Goal: Transaction & Acquisition: Purchase product/service

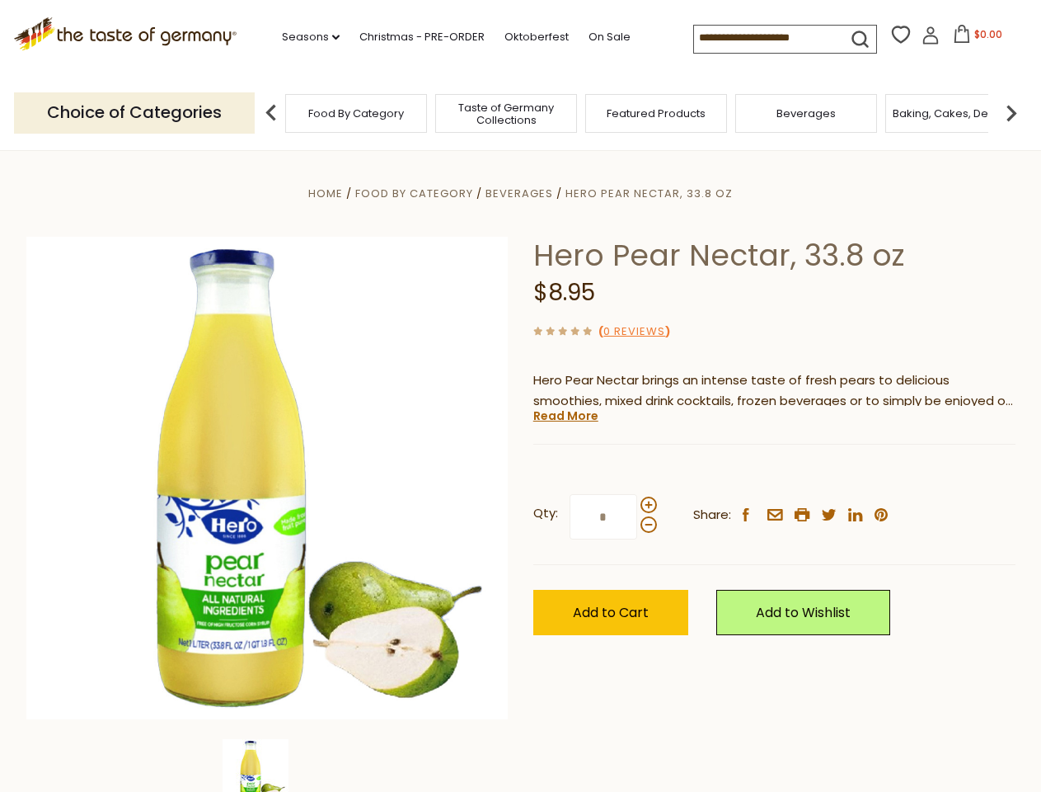
click at [520, 396] on div "Home Food By Category [GEOGRAPHIC_DATA] Hero Pear Nectar, 33.8 oz Hero Pear Nec…" at bounding box center [521, 500] width 1014 height 635
click at [304, 37] on link "Seasons dropdown_arrow" at bounding box center [311, 37] width 58 height 18
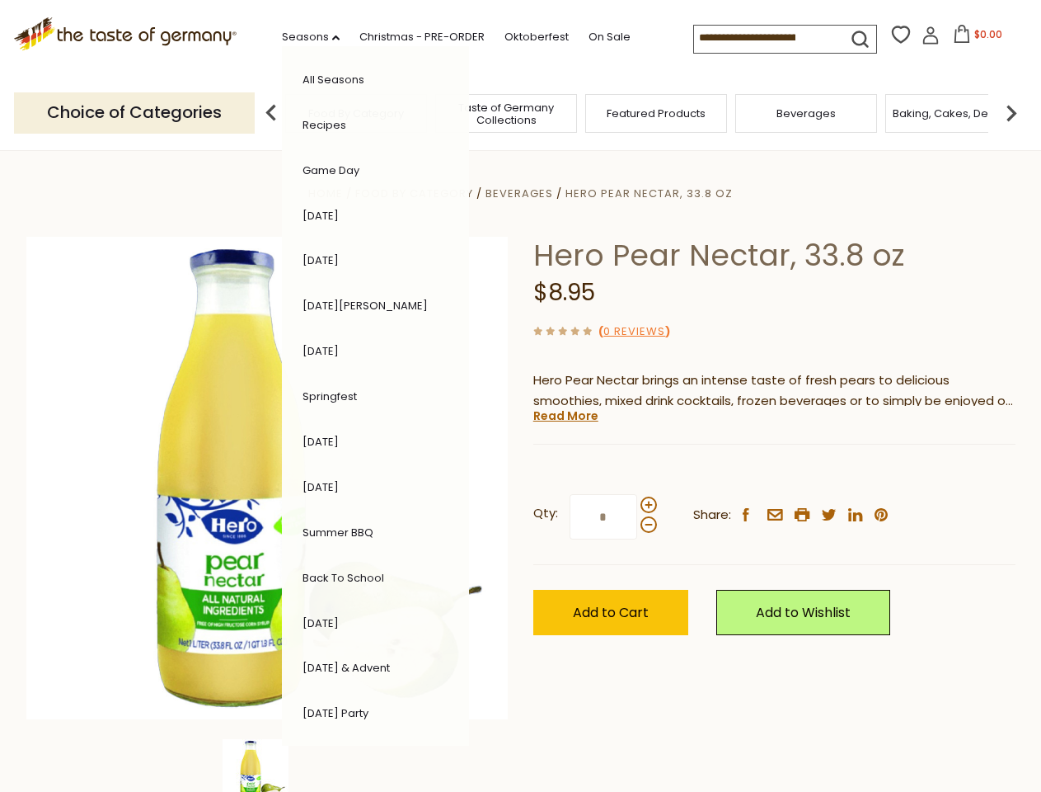
click at [975, 39] on span "$0.00" at bounding box center [989, 34] width 28 height 14
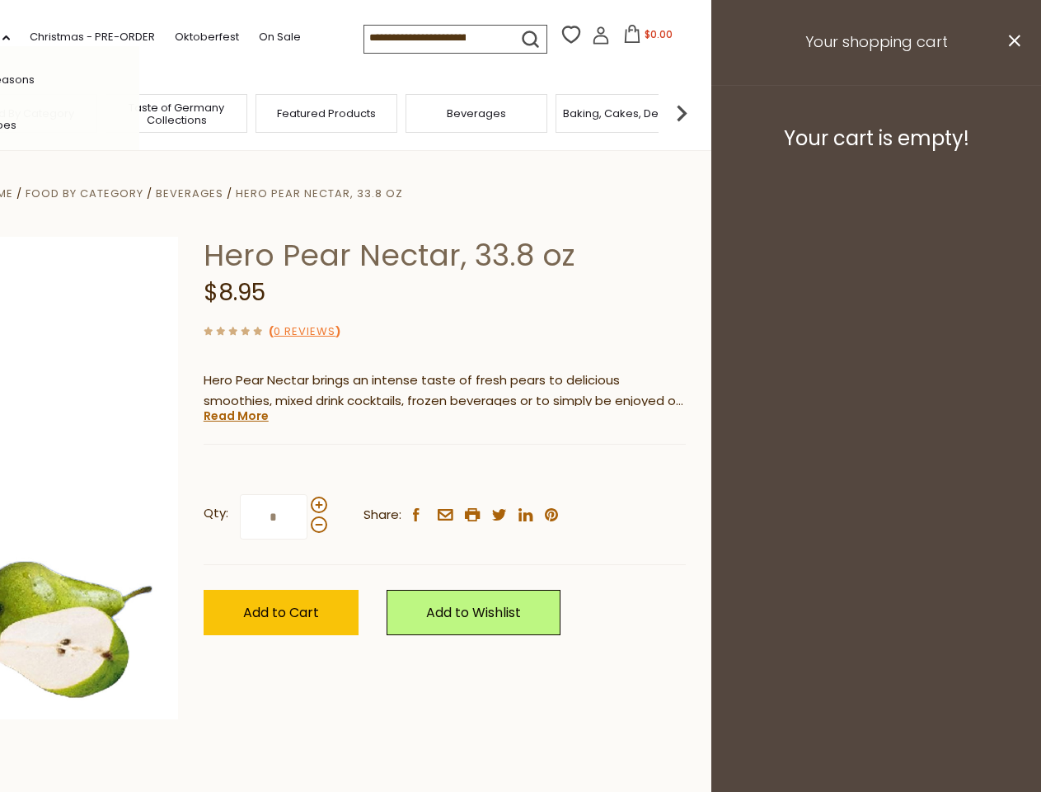
click at [271, 112] on header "Free Shipping Starts at $80.00. Varies by Region. Exclusions Apply. Click here …" at bounding box center [190, 75] width 1041 height 151
click at [1012, 112] on footer "Your cart is empty!" at bounding box center [877, 138] width 330 height 106
click at [520, 471] on div "Qty: * Share: facebook email printer twitter linkedin pinterest" at bounding box center [445, 517] width 482 height 96
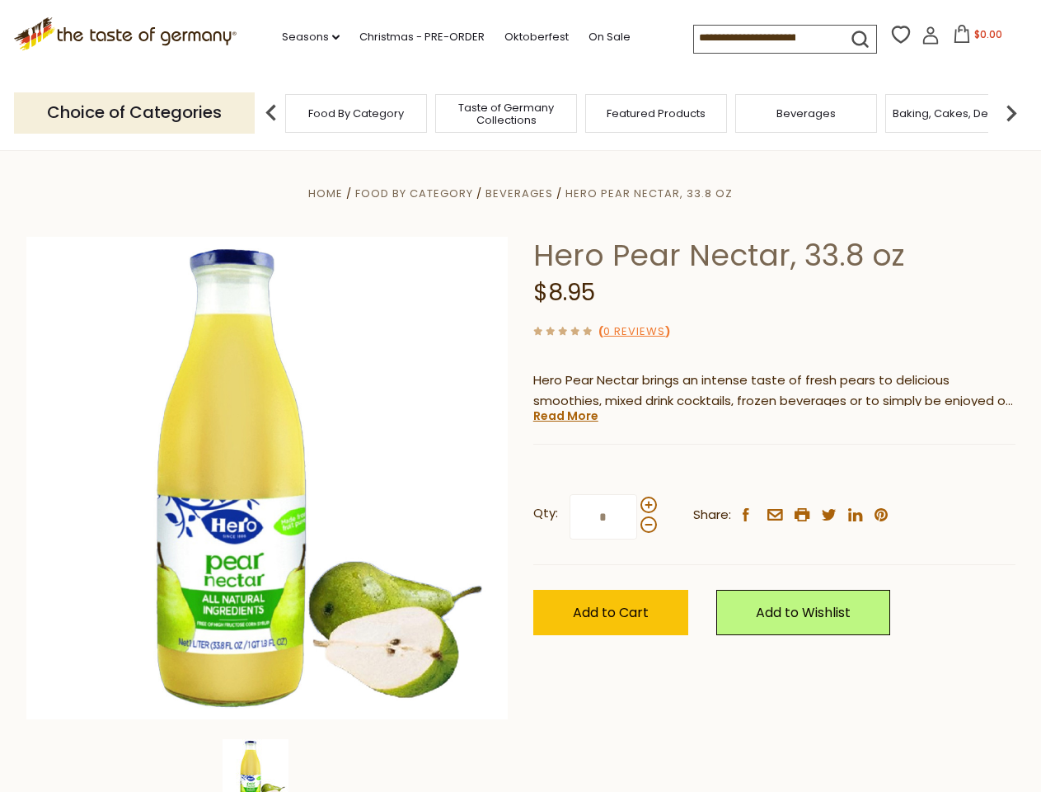
click at [267, 765] on img at bounding box center [256, 772] width 66 height 66
click at [565, 416] on link "Read More" at bounding box center [566, 415] width 65 height 16
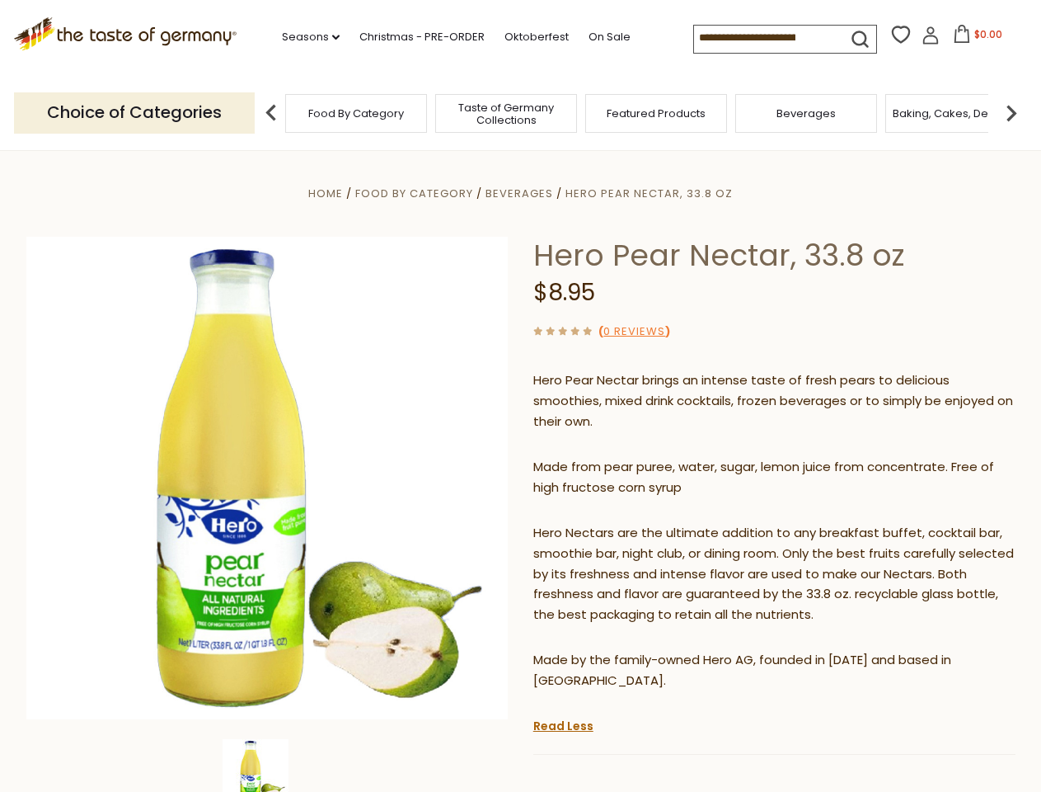
click at [648, 523] on p "Hero Nectars are the ultimate addition to any breakfast buffet, cocktail bar, s…" at bounding box center [775, 574] width 482 height 103
